Goal: Learn about a topic

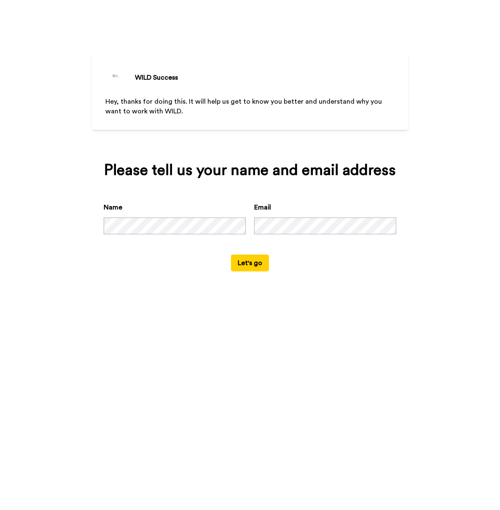
click at [249, 262] on button "Let's go" at bounding box center [250, 263] width 38 height 17
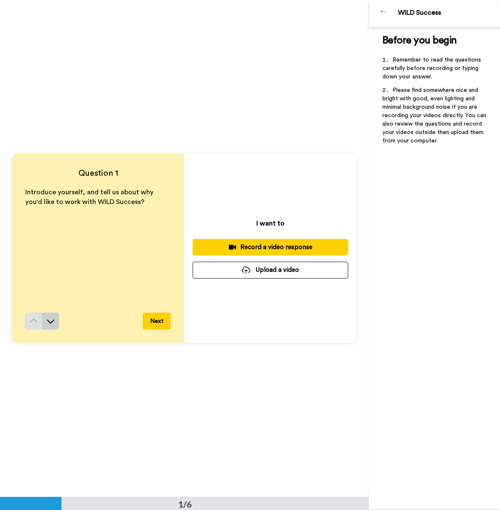
click at [50, 318] on icon at bounding box center [50, 321] width 8 height 8
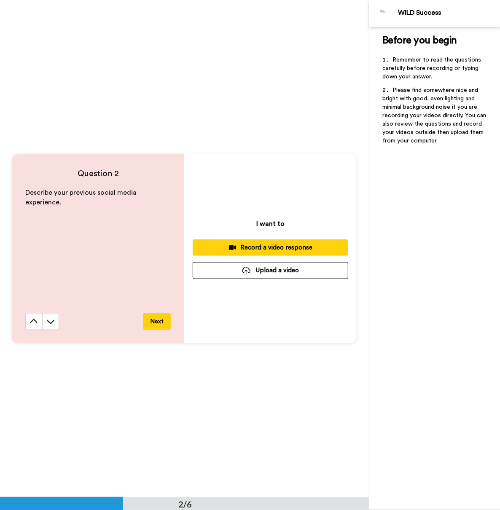
scroll to position [497, 0]
click at [50, 318] on icon at bounding box center [50, 321] width 8 height 8
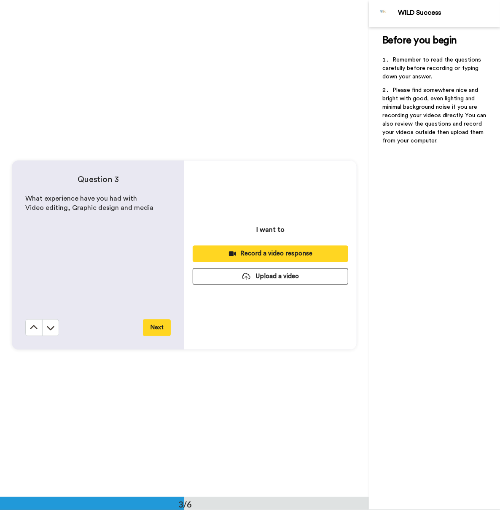
scroll to position [994, 0]
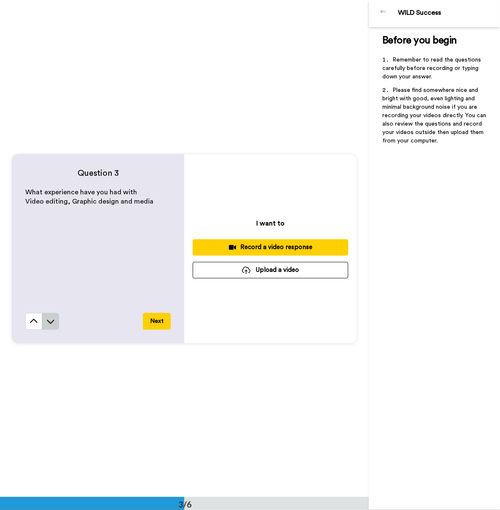
click at [50, 322] on icon at bounding box center [50, 321] width 8 height 8
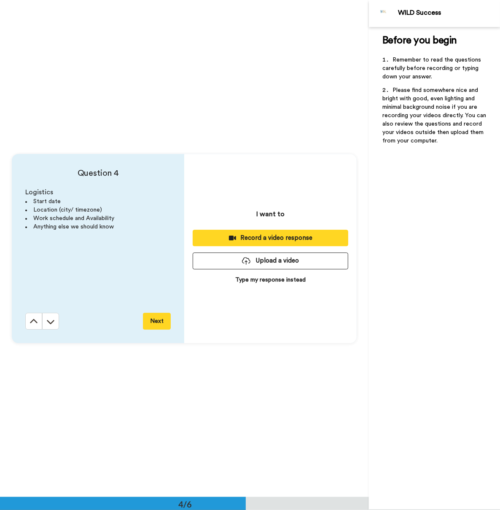
scroll to position [1491, 0]
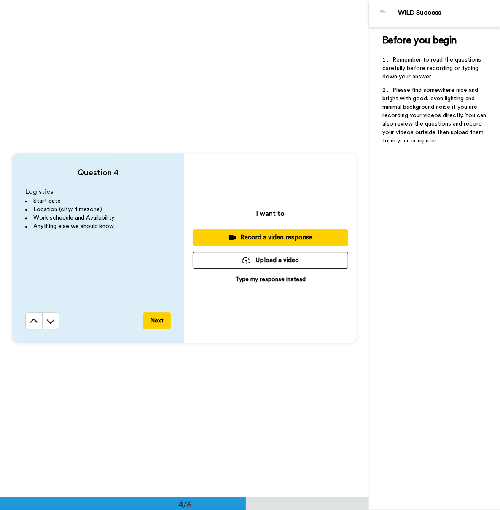
click at [50, 322] on icon at bounding box center [50, 321] width 8 height 8
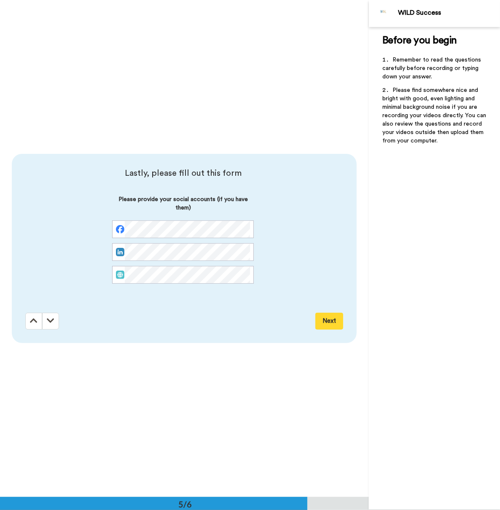
scroll to position [1988, 0]
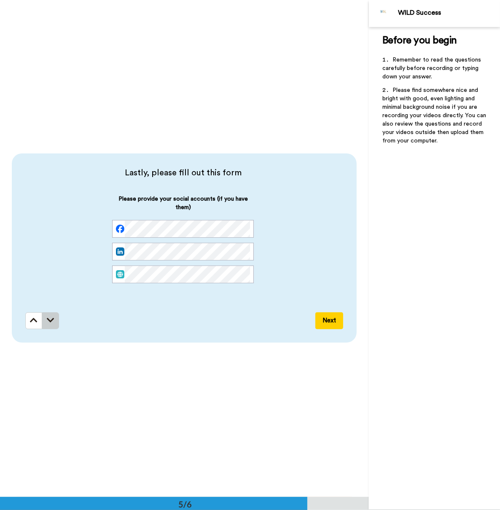
click at [47, 322] on icon at bounding box center [51, 320] width 8 height 8
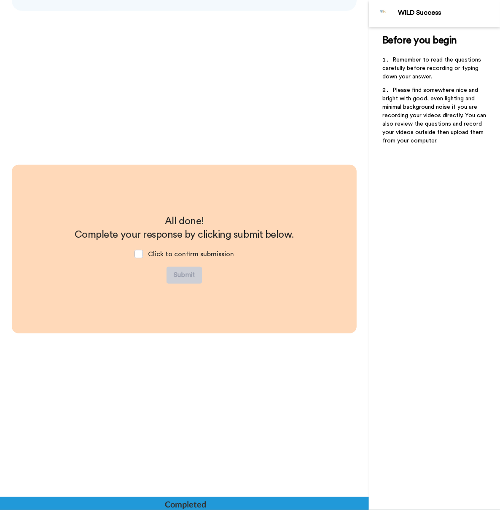
scroll to position [2321, 0]
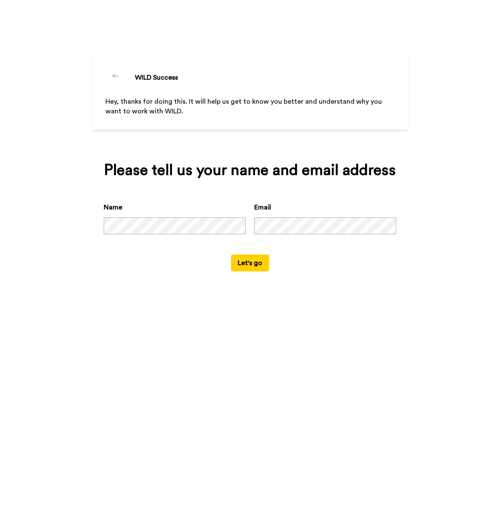
click at [241, 264] on button "Let's go" at bounding box center [250, 263] width 38 height 17
click at [239, 264] on button "Let's go" at bounding box center [250, 263] width 38 height 17
